Goal: Download file/media

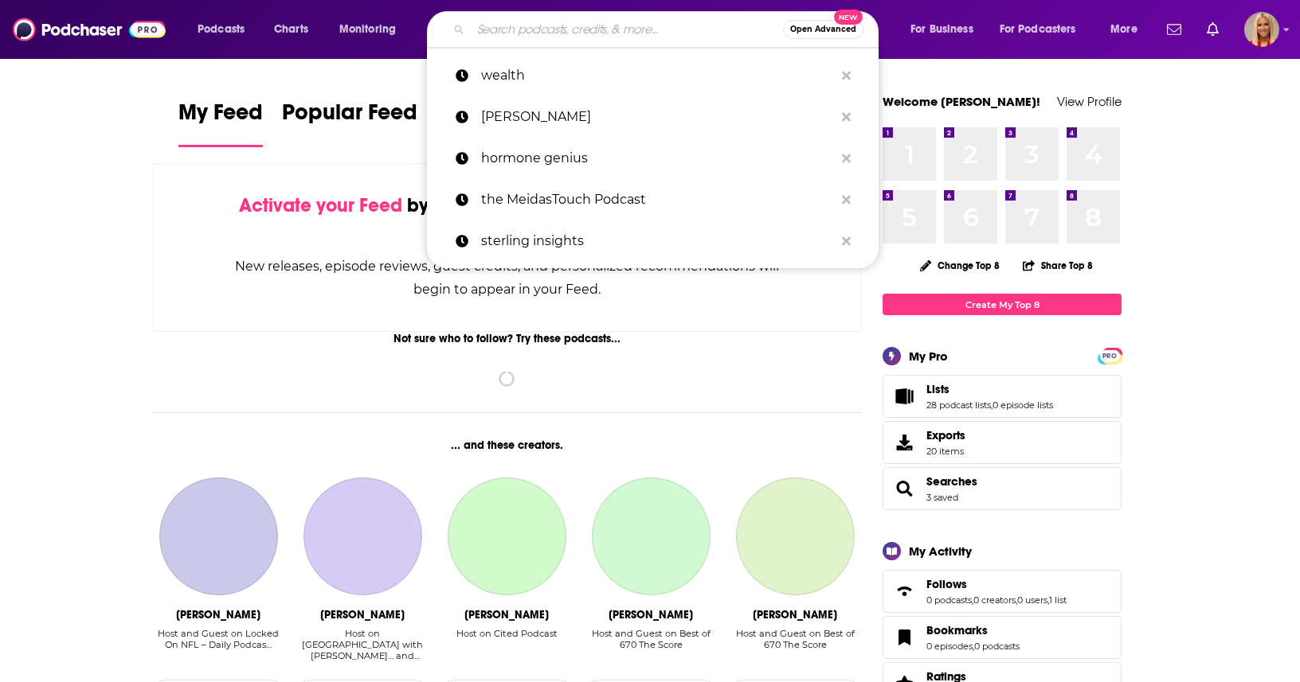
click at [615, 29] on input "Search podcasts, credits, & more..." at bounding box center [627, 29] width 312 height 25
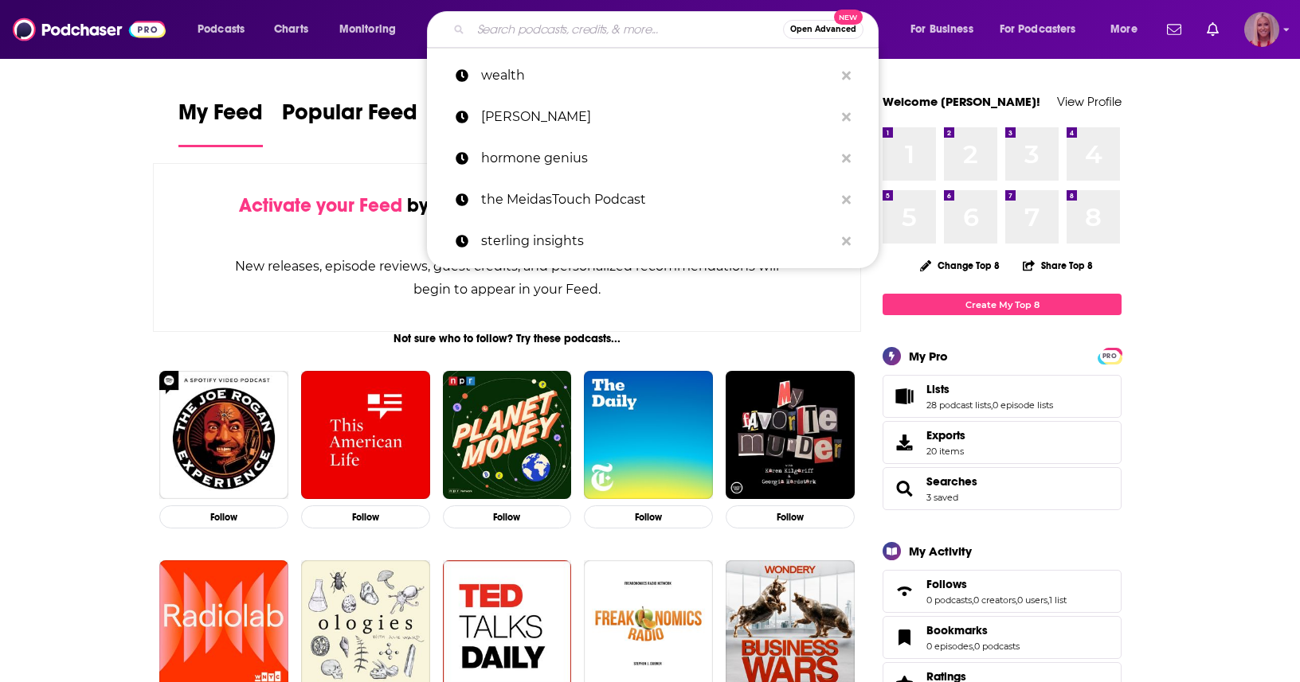
click at [1268, 33] on img "Logged in as KymberleeBolden" at bounding box center [1261, 29] width 35 height 35
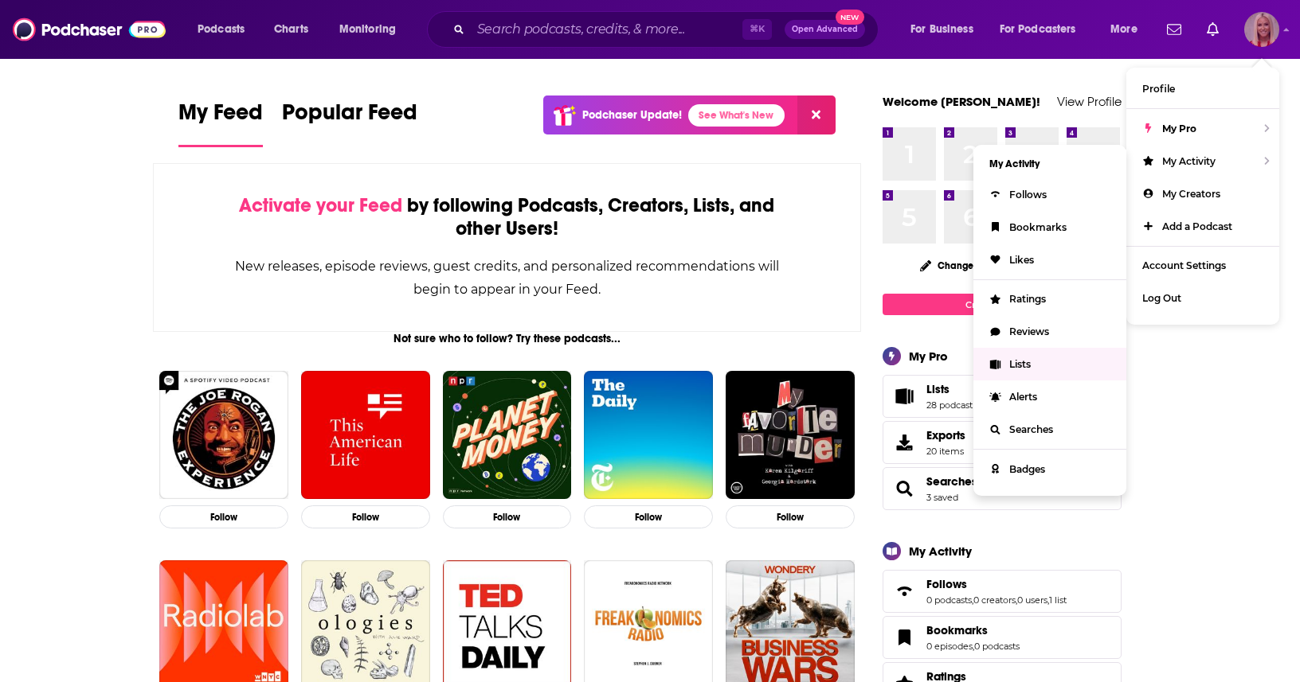
click at [1041, 367] on link "Lists" at bounding box center [1049, 364] width 153 height 33
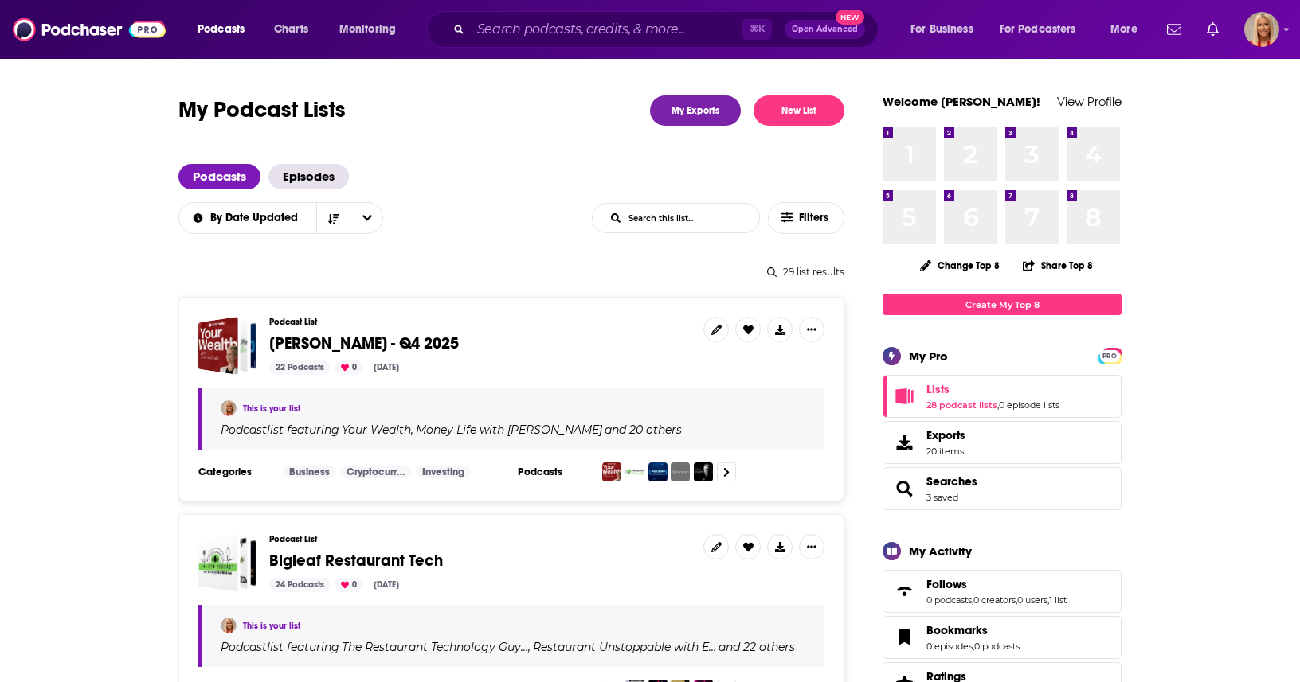
click at [428, 341] on span "[PERSON_NAME] - Q4 2025" at bounding box center [364, 344] width 190 height 20
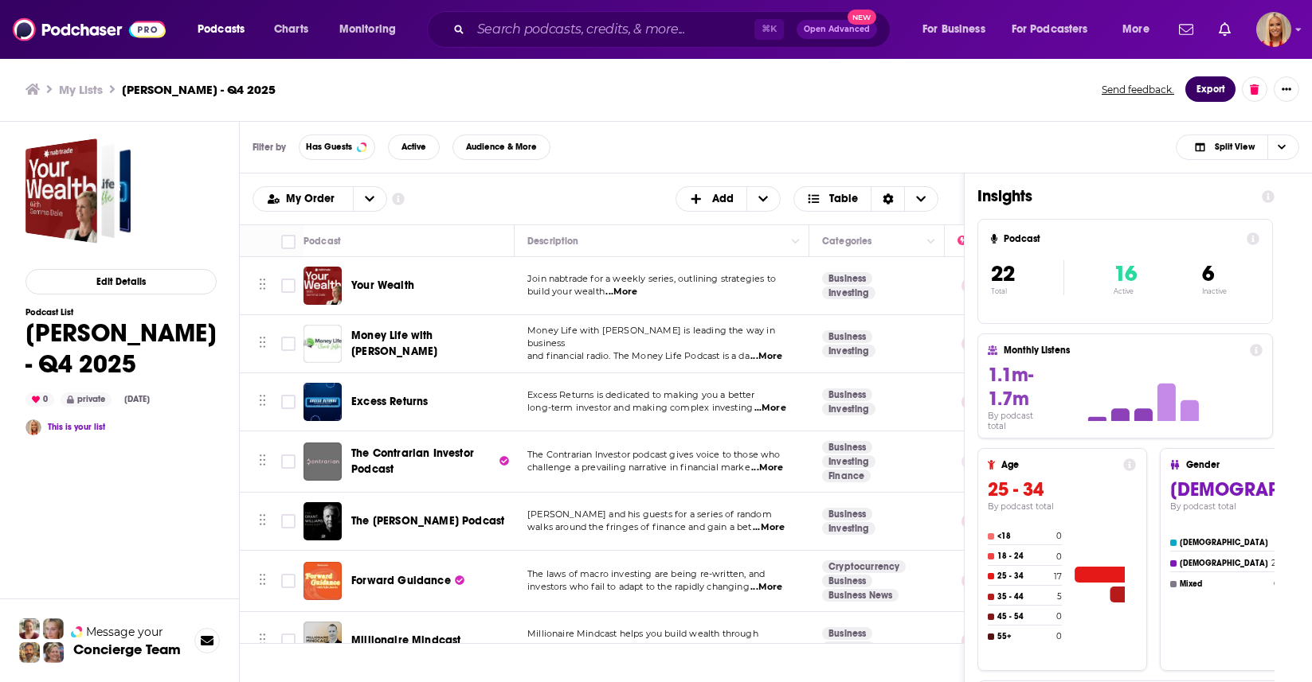
click at [1197, 92] on button "Export" at bounding box center [1210, 88] width 50 height 25
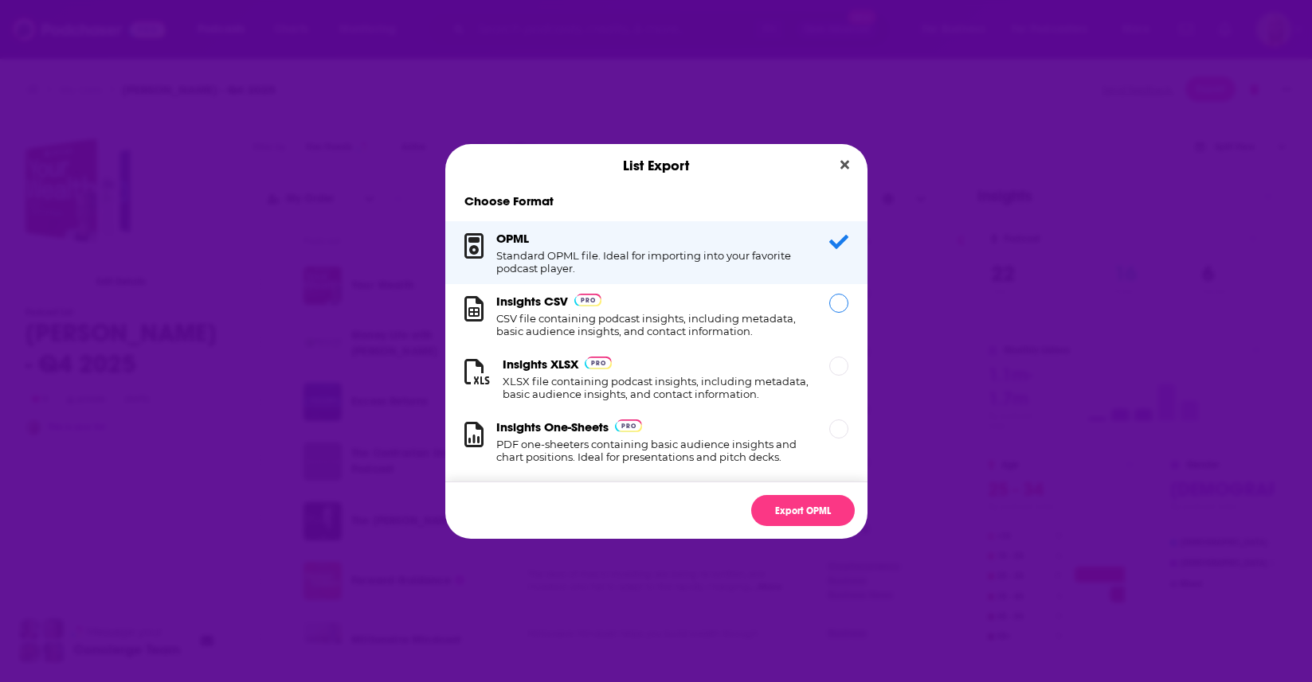
click at [658, 323] on h1 "CSV file containing podcast insights, including metadata, basic audience insigh…" at bounding box center [653, 324] width 314 height 25
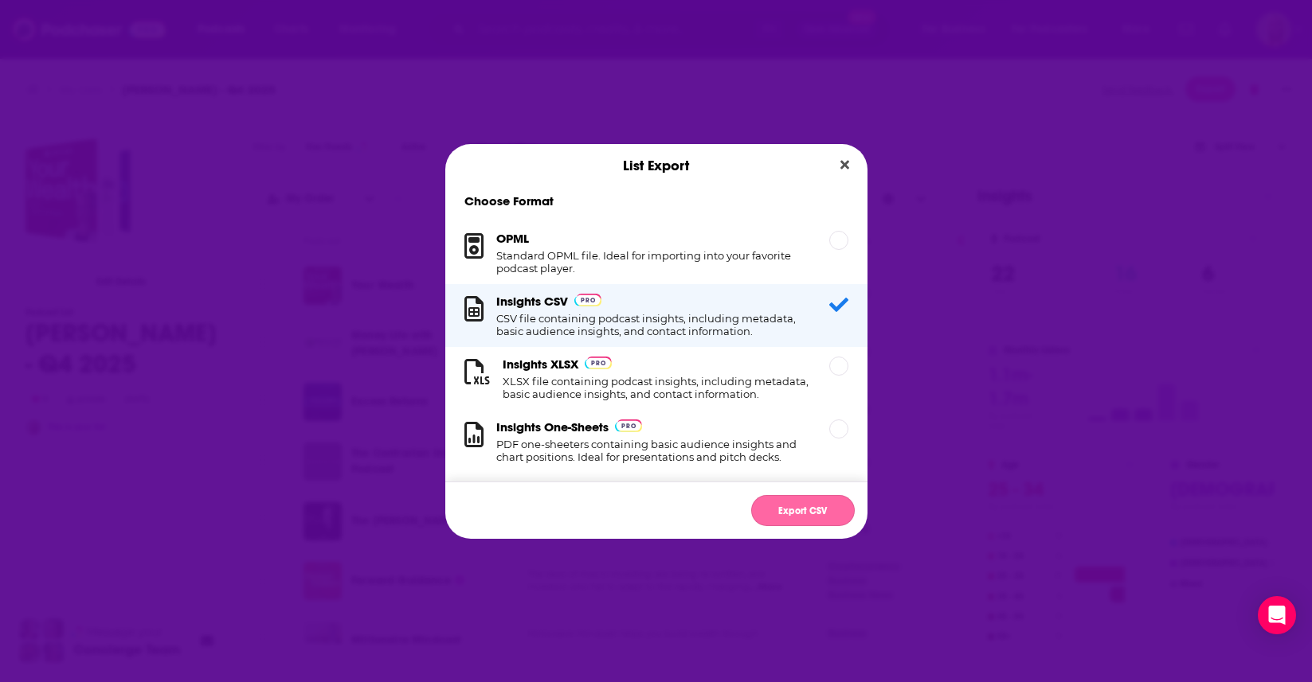
click at [811, 514] on button "Export CSV" at bounding box center [803, 510] width 104 height 31
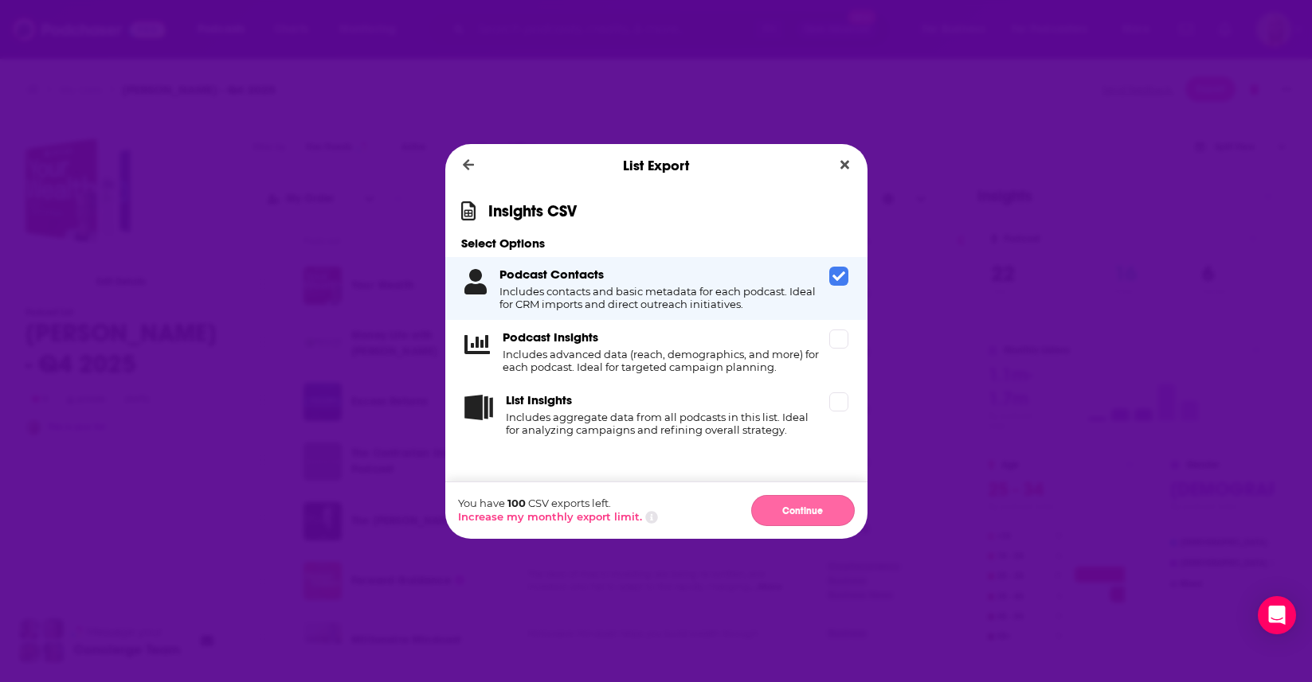
click at [806, 512] on button "Continue" at bounding box center [803, 510] width 104 height 31
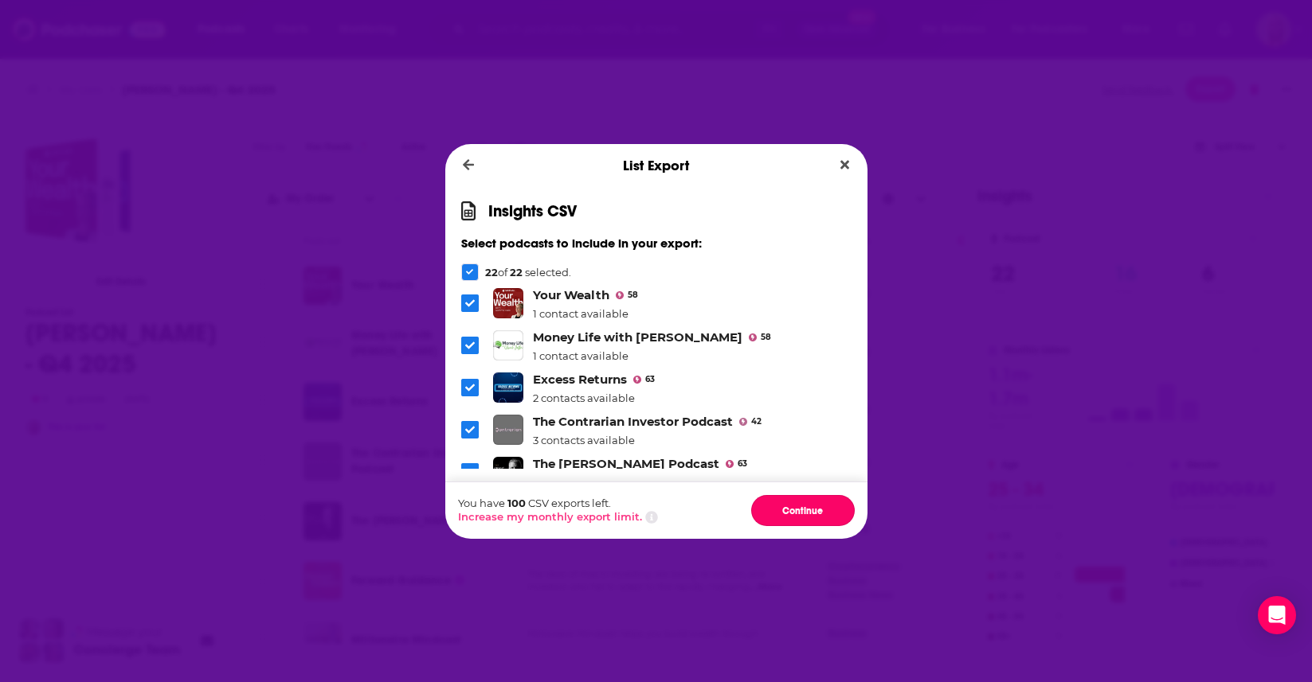
click at [806, 512] on button "Continue" at bounding box center [803, 510] width 104 height 31
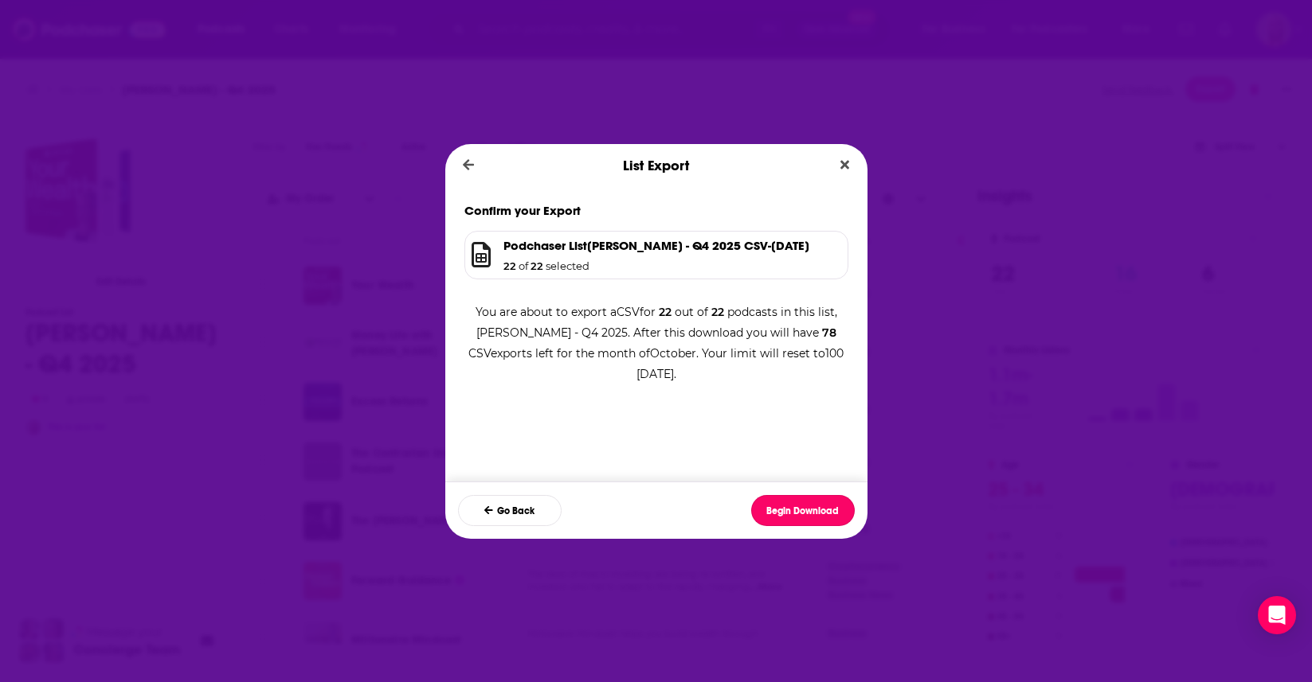
click at [806, 512] on button "Begin Download" at bounding box center [803, 510] width 104 height 31
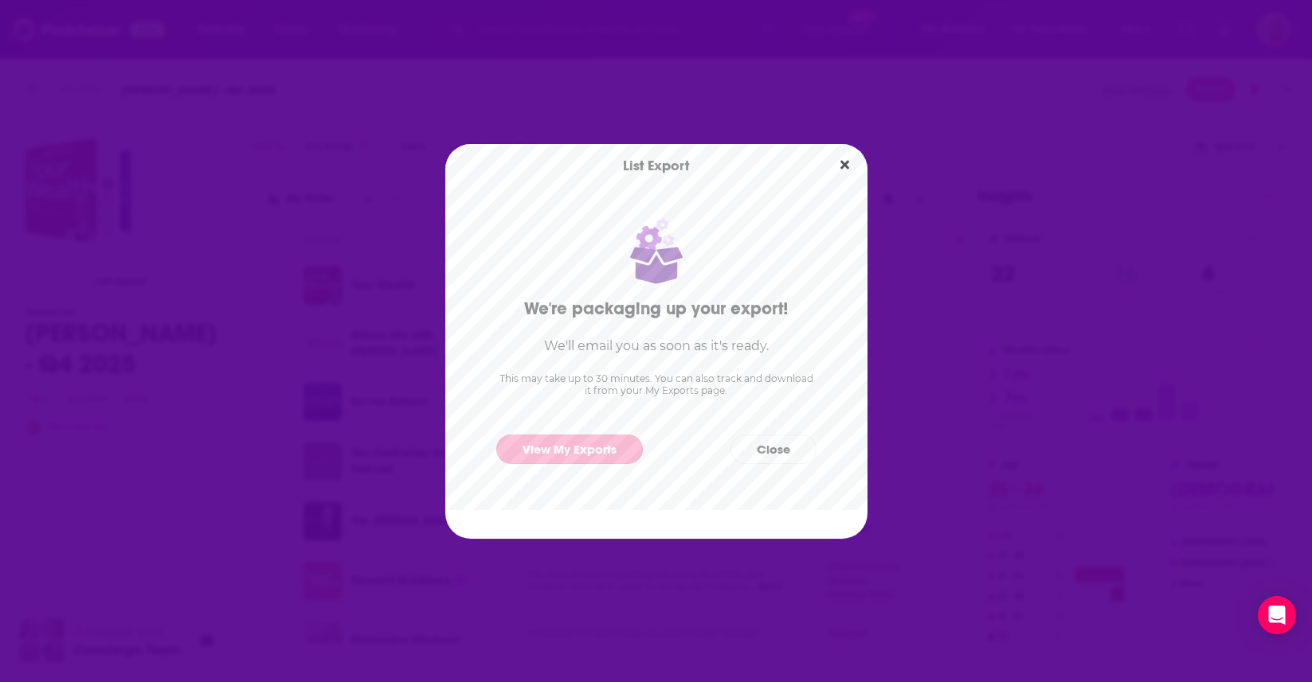
click at [594, 451] on link "View My Exports" at bounding box center [569, 449] width 147 height 29
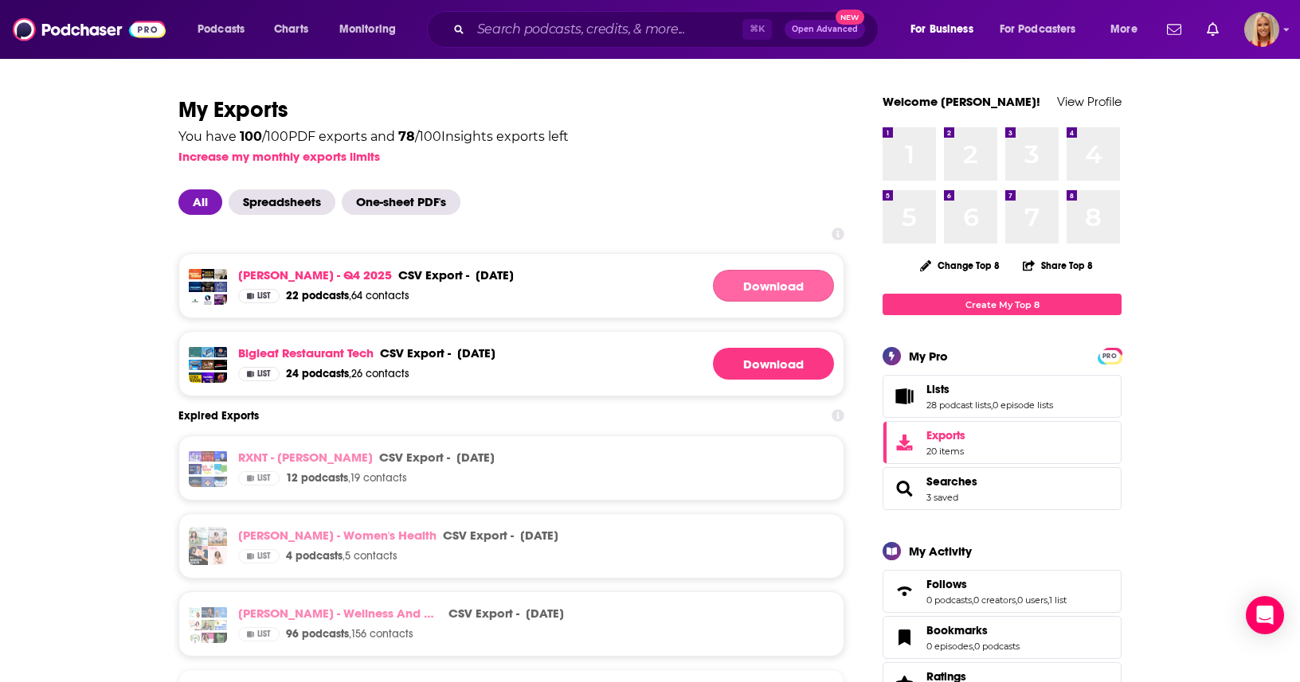
click at [789, 298] on link "Download" at bounding box center [773, 286] width 121 height 32
